Goal: Complete application form: Complete application form

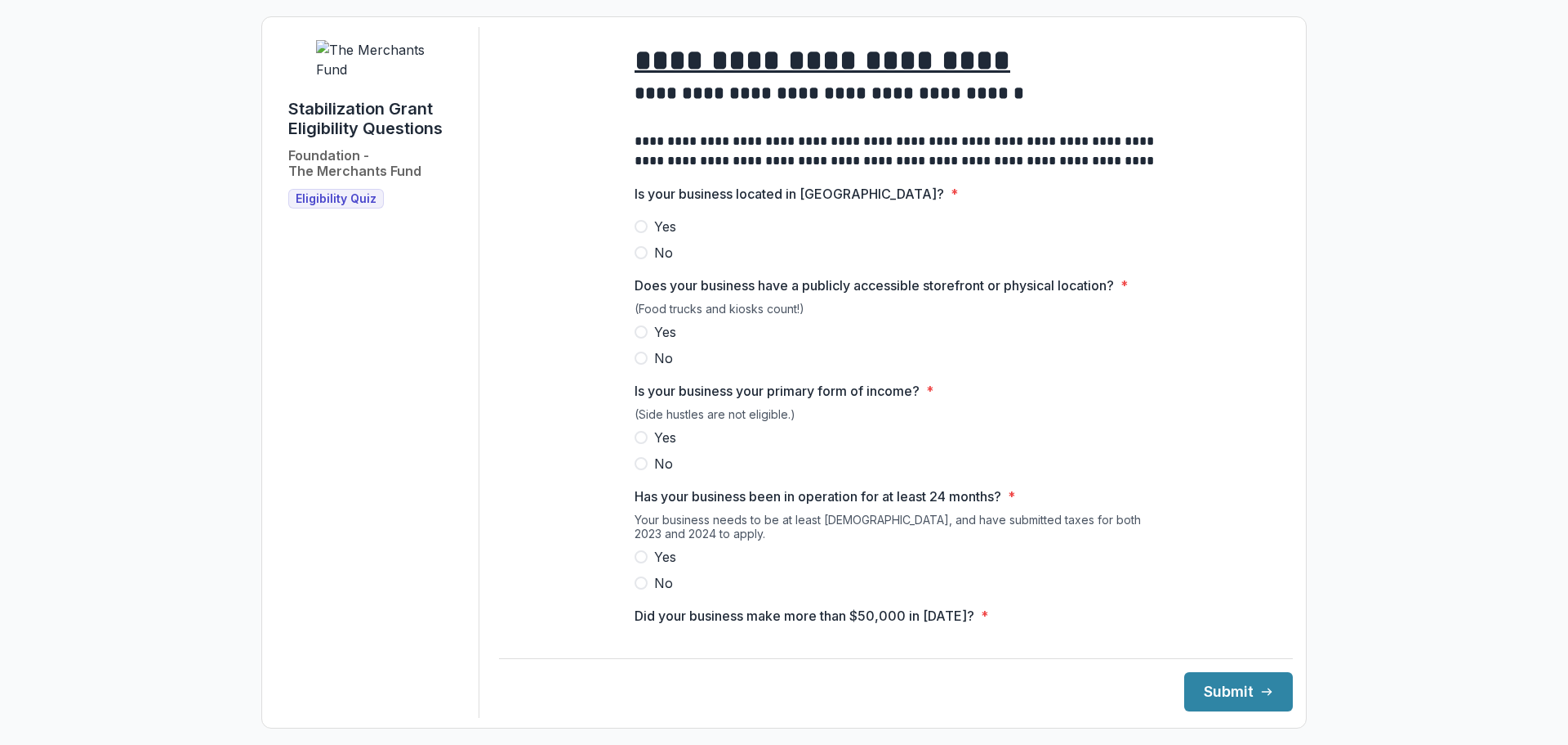
click at [639, 233] on span at bounding box center [640, 226] width 13 height 13
click at [639, 365] on span at bounding box center [640, 357] width 13 height 13
click at [639, 444] on span at bounding box center [640, 437] width 13 height 13
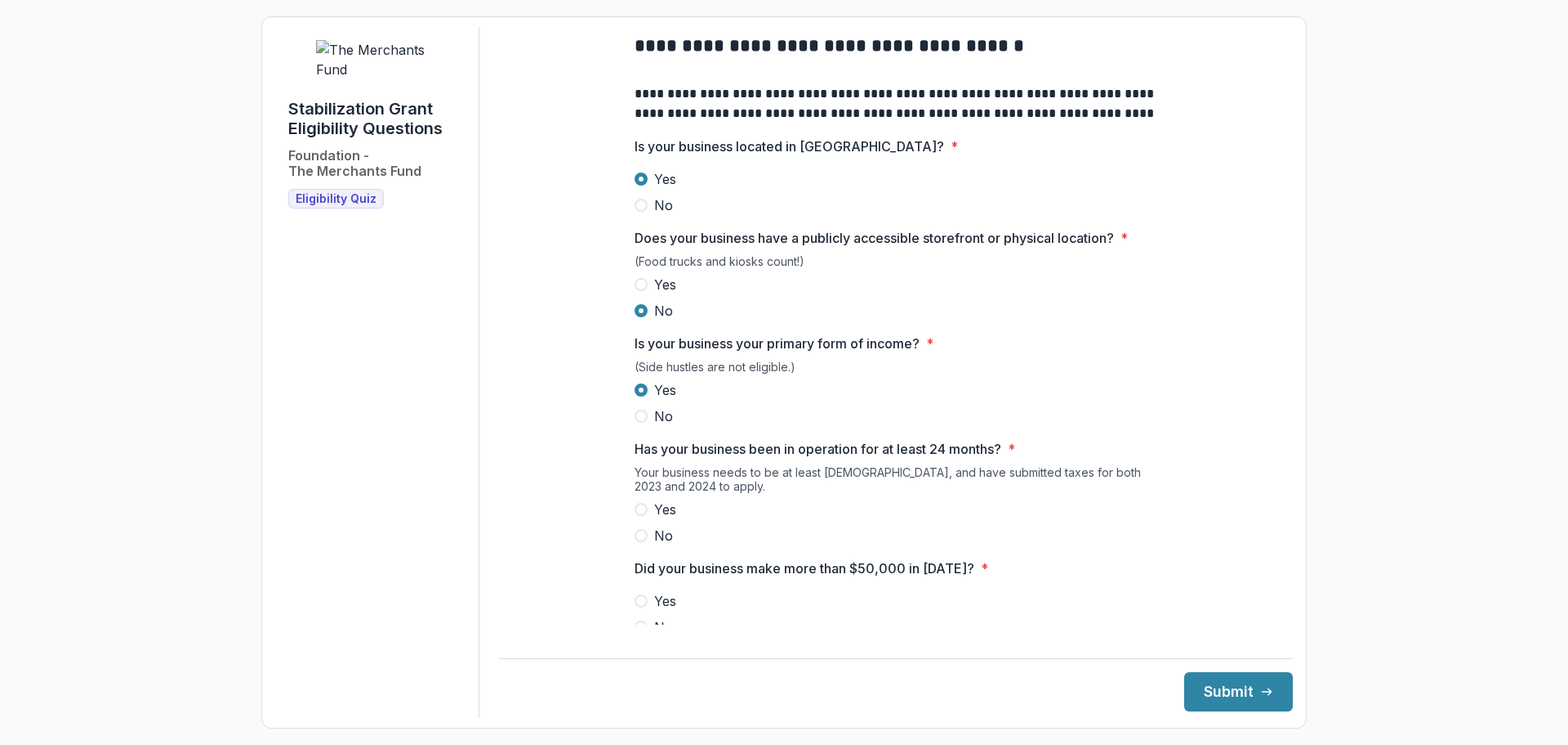
scroll to position [51, 0]
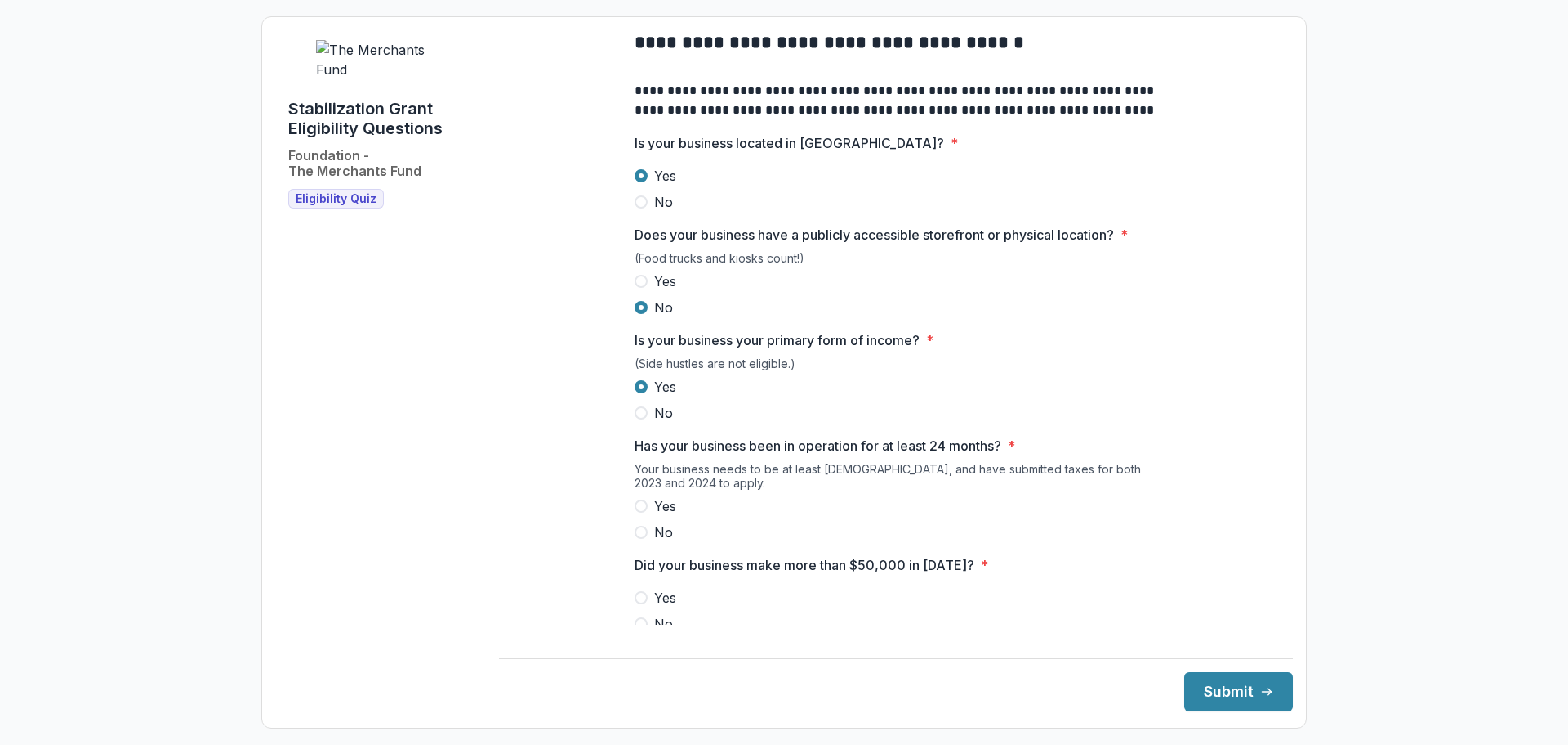
click at [640, 513] on span at bounding box center [640, 506] width 13 height 13
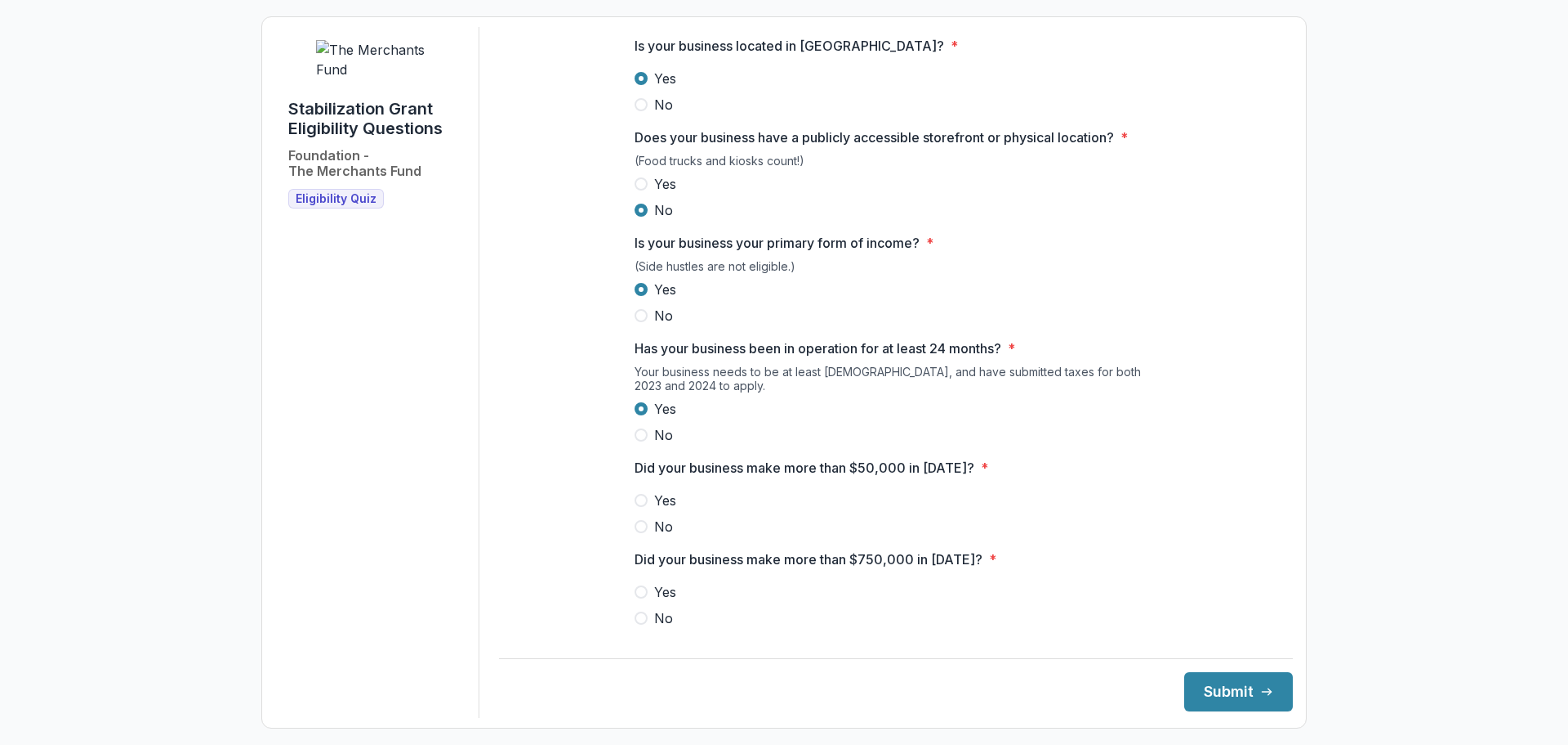
scroll to position [162, 0]
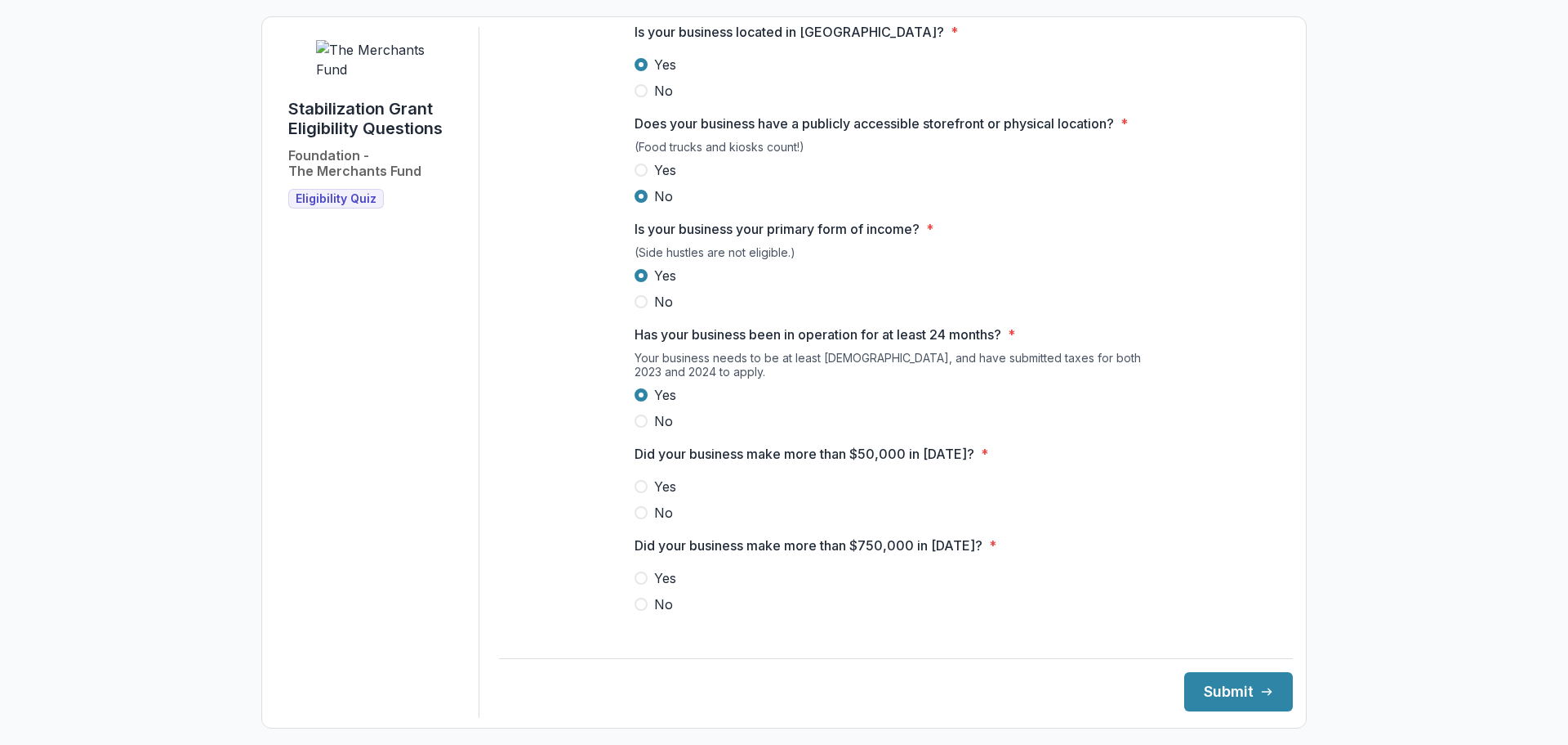
click at [643, 491] on label "Yes" at bounding box center [896, 486] width 522 height 20
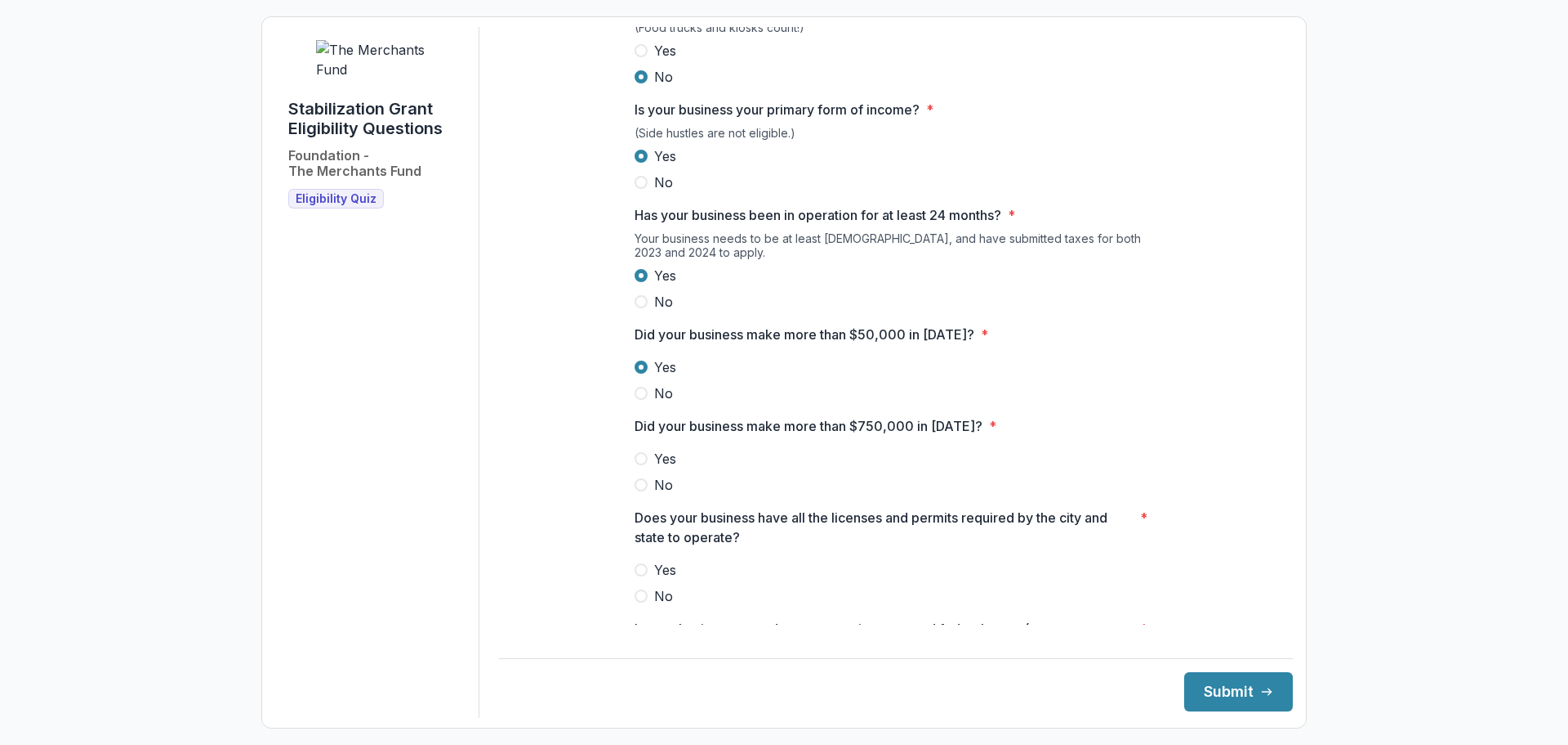
scroll to position [293, 0]
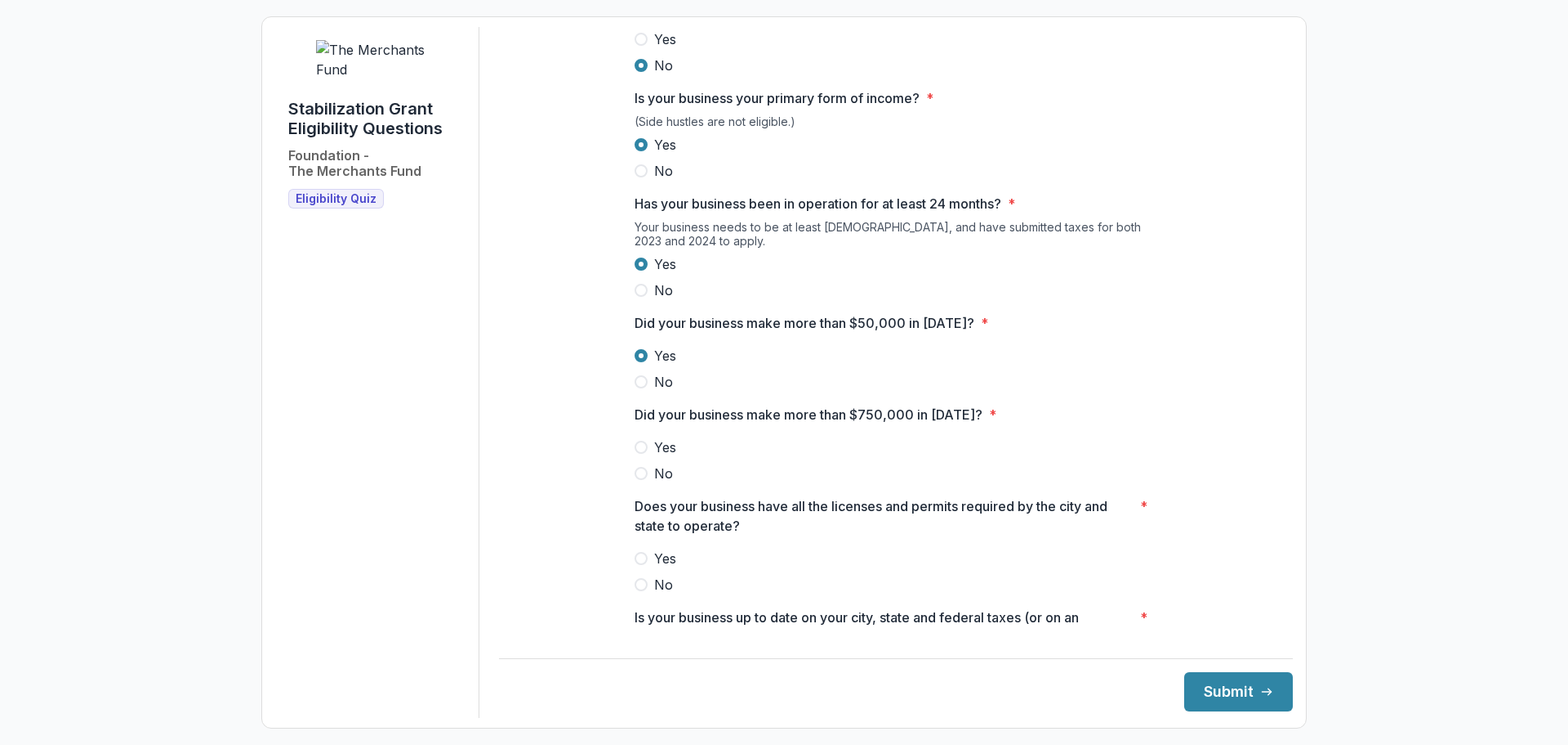
click at [641, 479] on span at bounding box center [640, 473] width 13 height 13
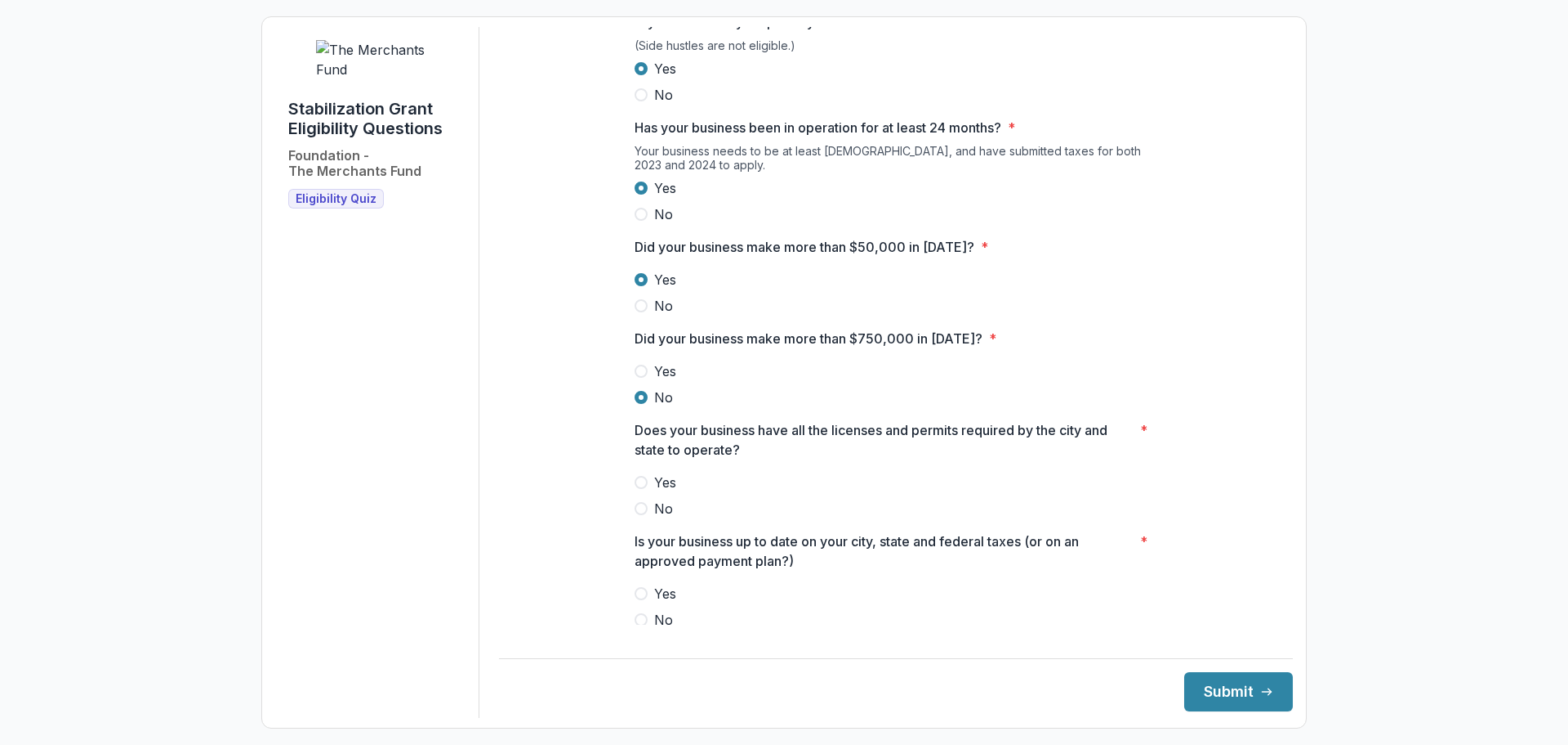
scroll to position [386, 0]
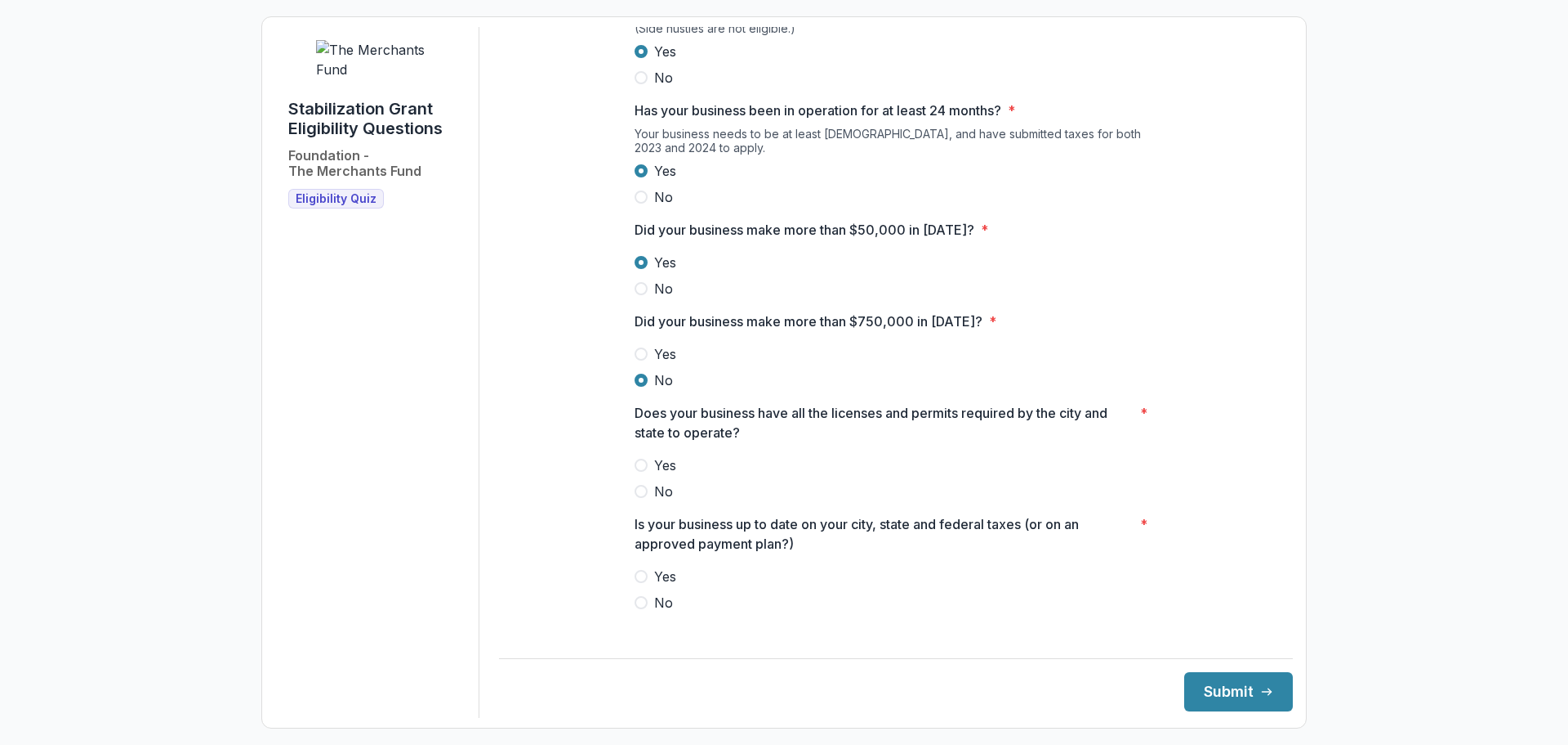
click at [647, 475] on label "Yes" at bounding box center [896, 465] width 522 height 20
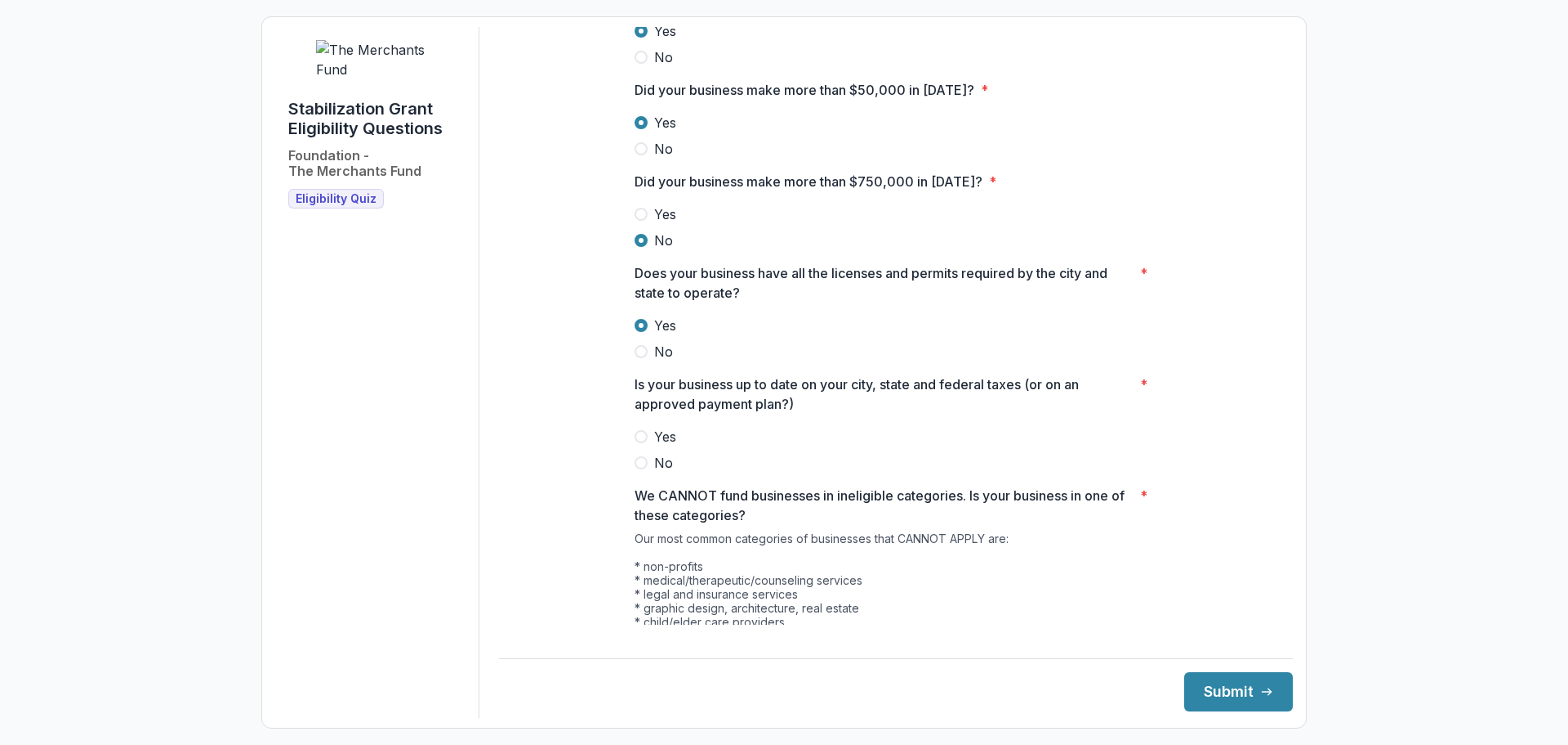
scroll to position [526, 0]
click at [634, 442] on span at bounding box center [640, 435] width 13 height 13
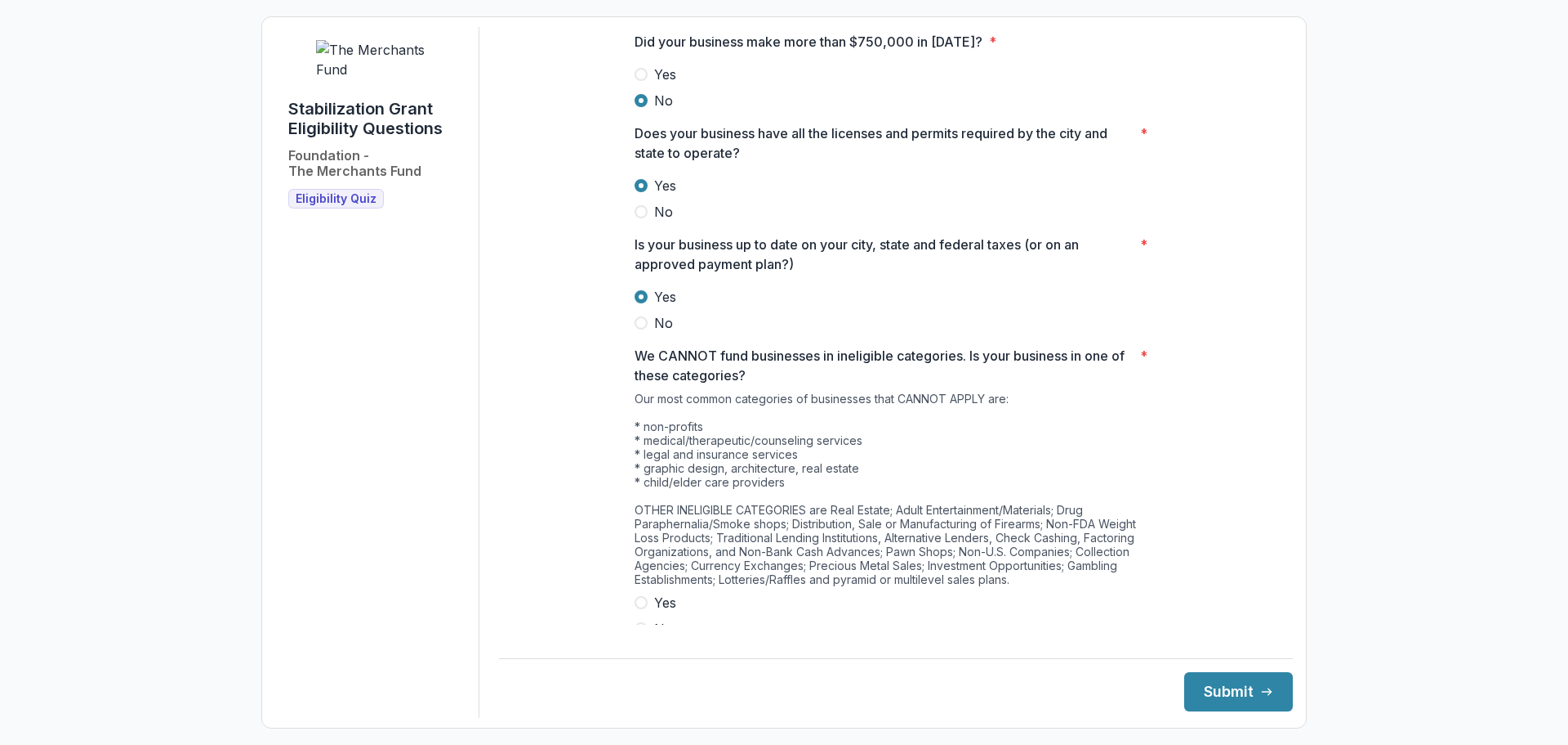
scroll to position [705, 0]
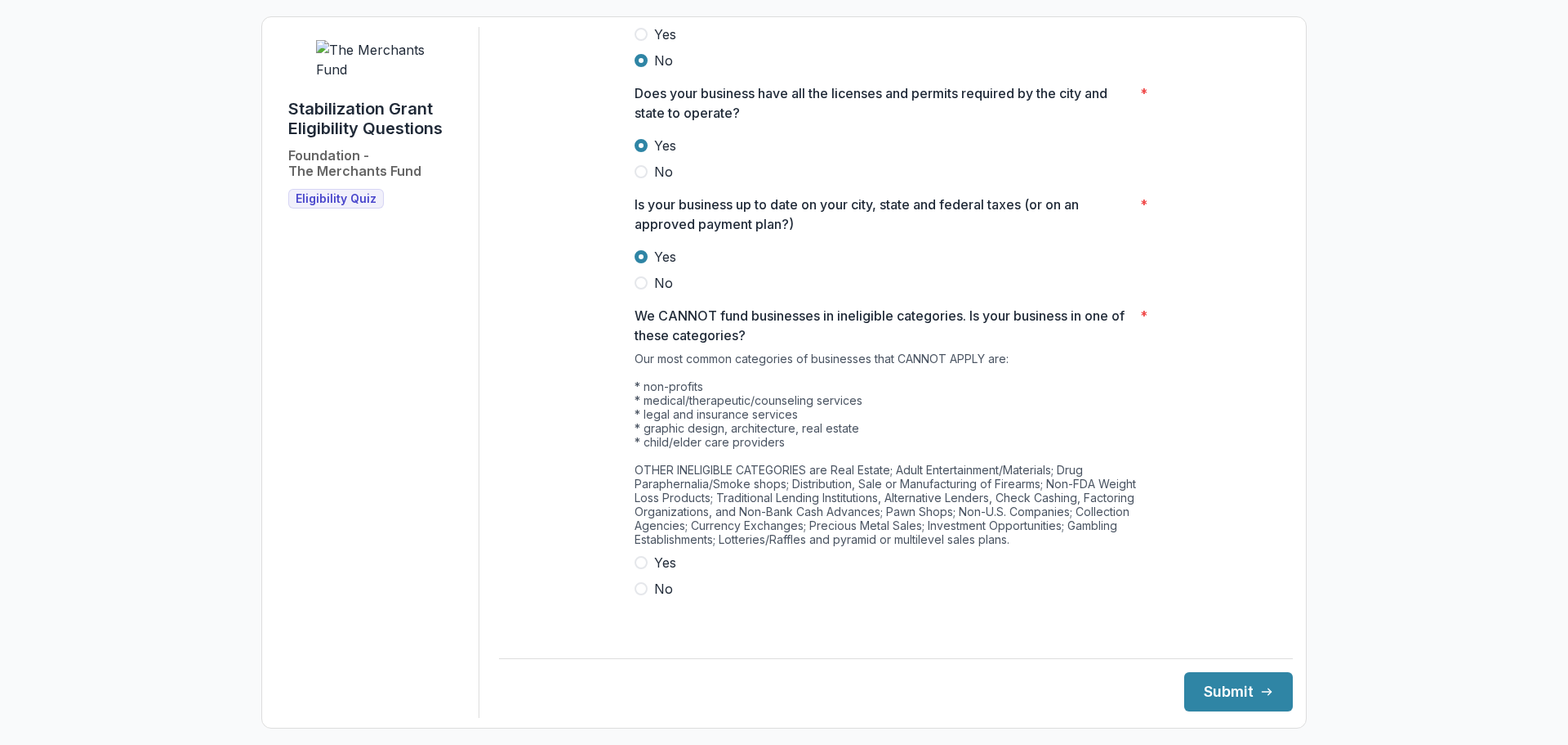
click at [639, 595] on span at bounding box center [640, 588] width 13 height 13
click at [1211, 694] on button "Submit" at bounding box center [1239, 692] width 109 height 39
